Goal: Task Accomplishment & Management: Manage account settings

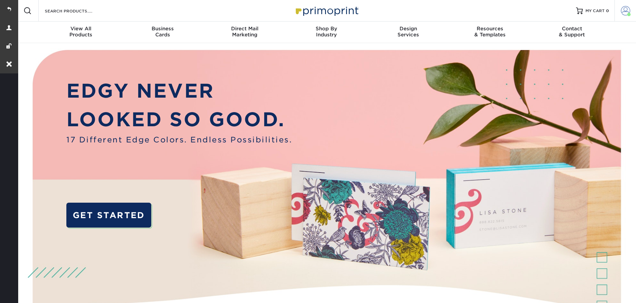
click at [621, 11] on span at bounding box center [625, 10] width 9 height 9
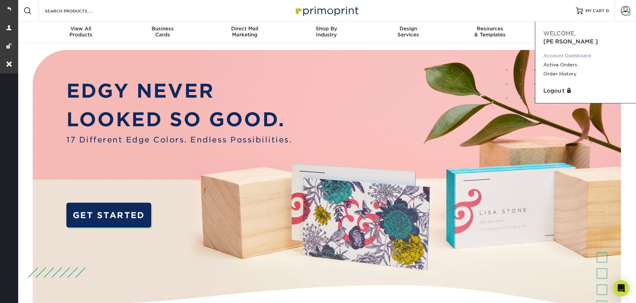
click at [561, 51] on link "Account Dashboard" at bounding box center [586, 55] width 85 height 9
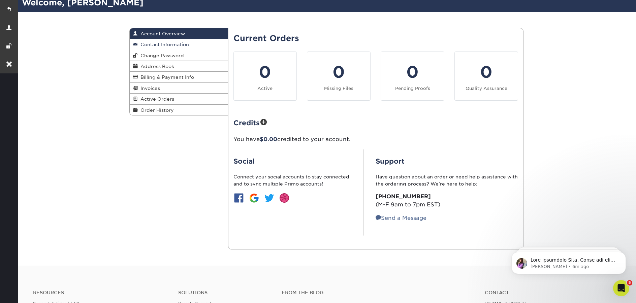
click at [152, 47] on link "Contact Information" at bounding box center [179, 44] width 98 height 11
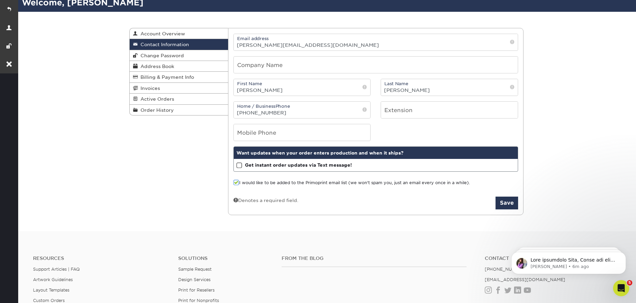
click at [237, 184] on span at bounding box center [237, 183] width 6 height 6
click at [0, 0] on input "I would like to be added to the Primoprint email list (we won't spam you, just …" at bounding box center [0, 0] width 0 height 0
click at [236, 183] on span at bounding box center [237, 183] width 6 height 6
click at [0, 0] on input "I would like to be added to the Primoprint email list (we won't spam you, just …" at bounding box center [0, 0] width 0 height 0
click at [503, 205] on button "Save" at bounding box center [507, 203] width 23 height 13
